Goal: Find specific page/section: Find specific page/section

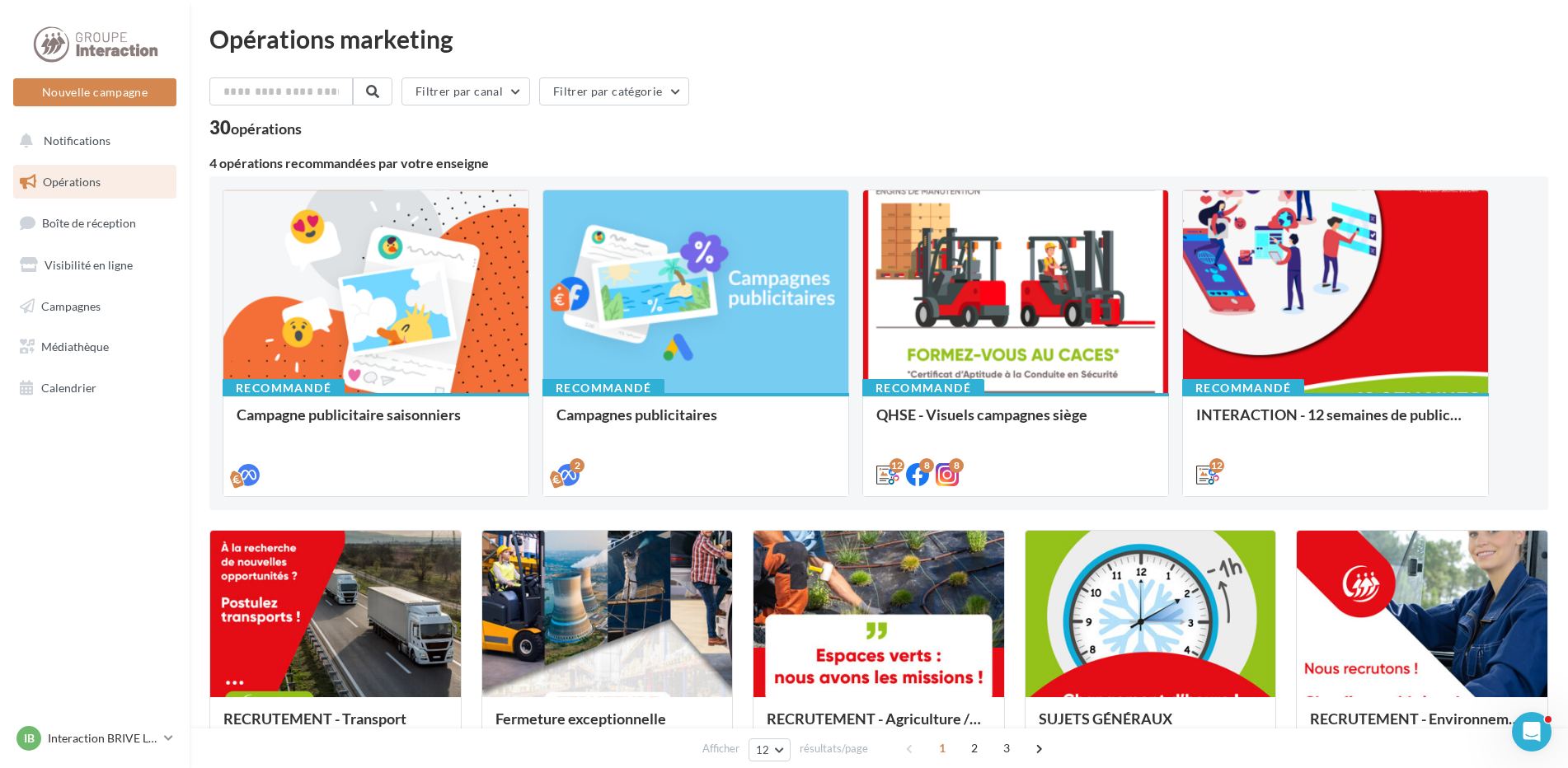
click at [107, 177] on link "Opérations" at bounding box center [95, 182] width 170 height 35
click at [94, 304] on span "Campagnes" at bounding box center [71, 305] width 60 height 14
